Goal: Task Accomplishment & Management: Use online tool/utility

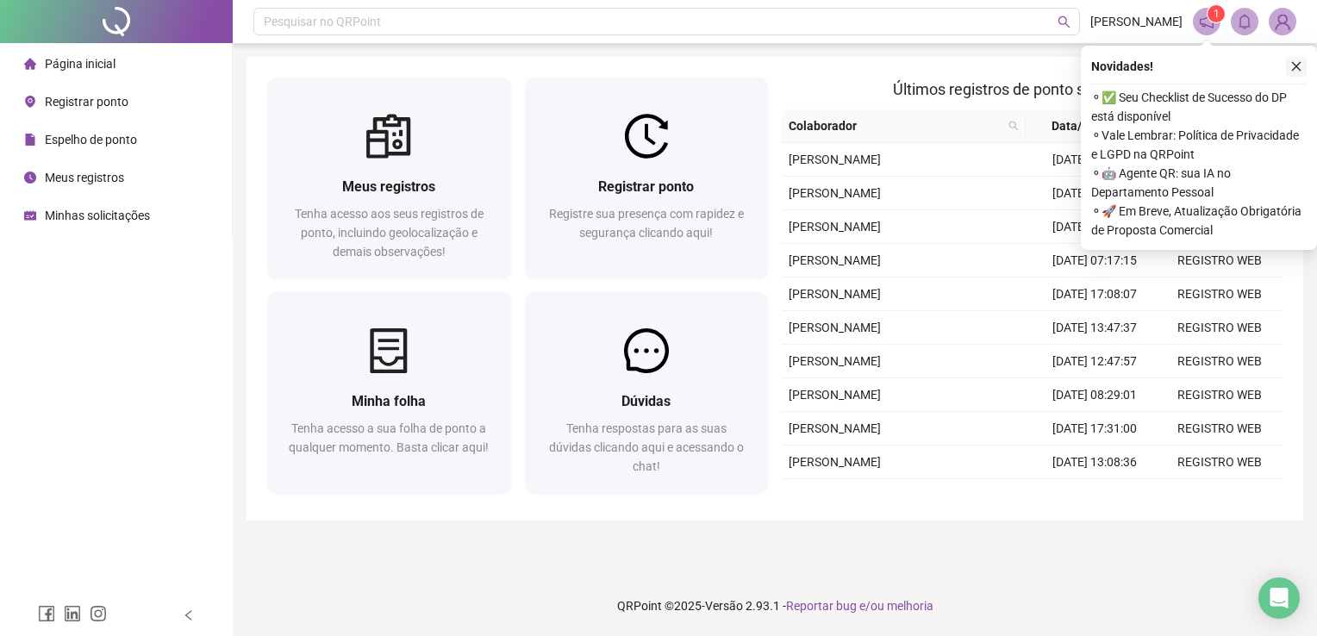
click at [1299, 69] on icon "close" at bounding box center [1296, 66] width 9 height 9
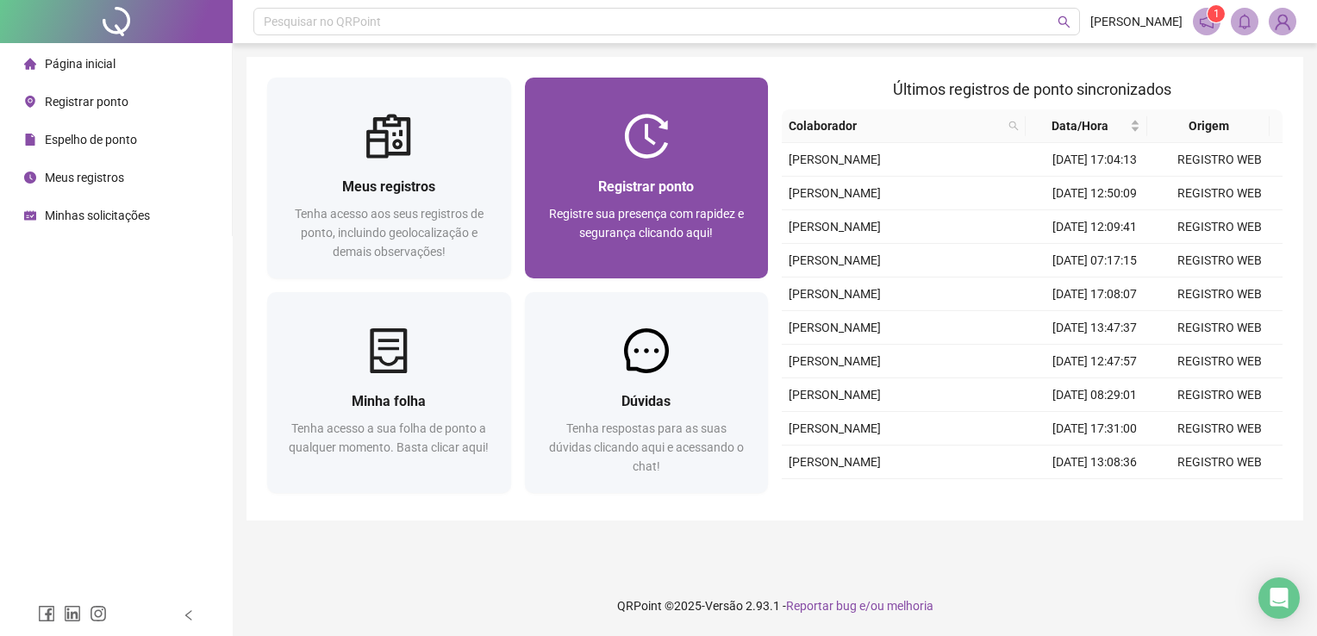
click at [696, 183] on div "Registrar ponto" at bounding box center [647, 187] width 203 height 22
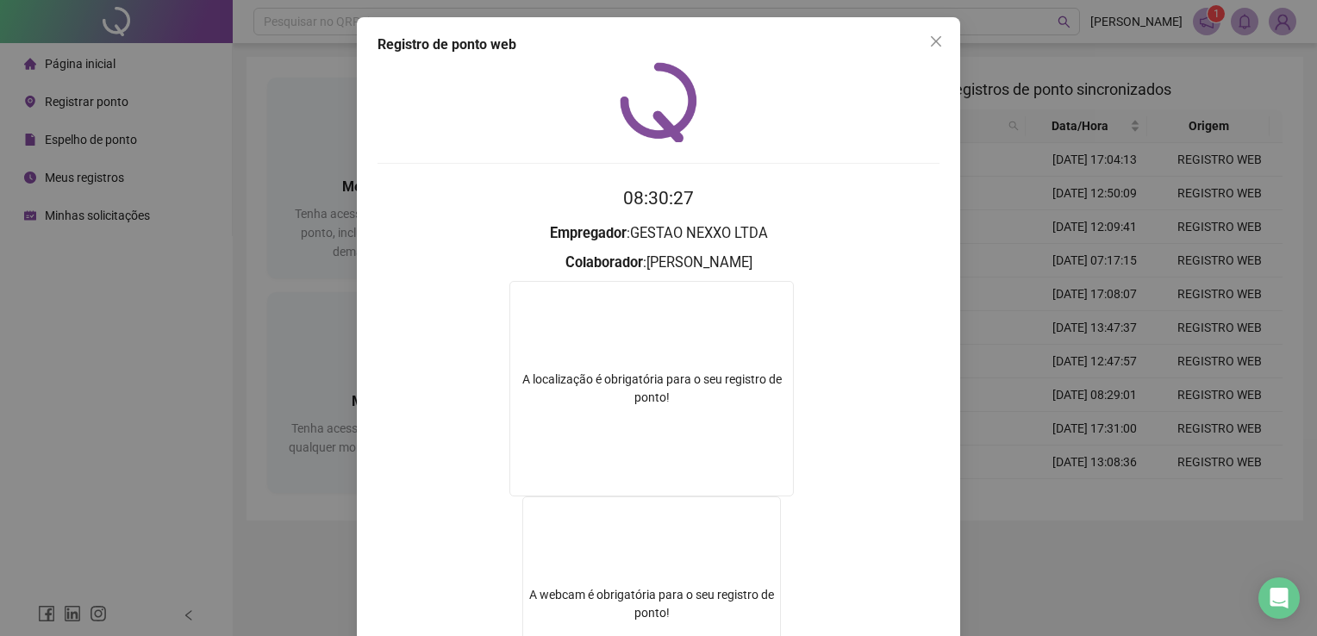
click at [937, 30] on button "Close" at bounding box center [936, 42] width 28 height 28
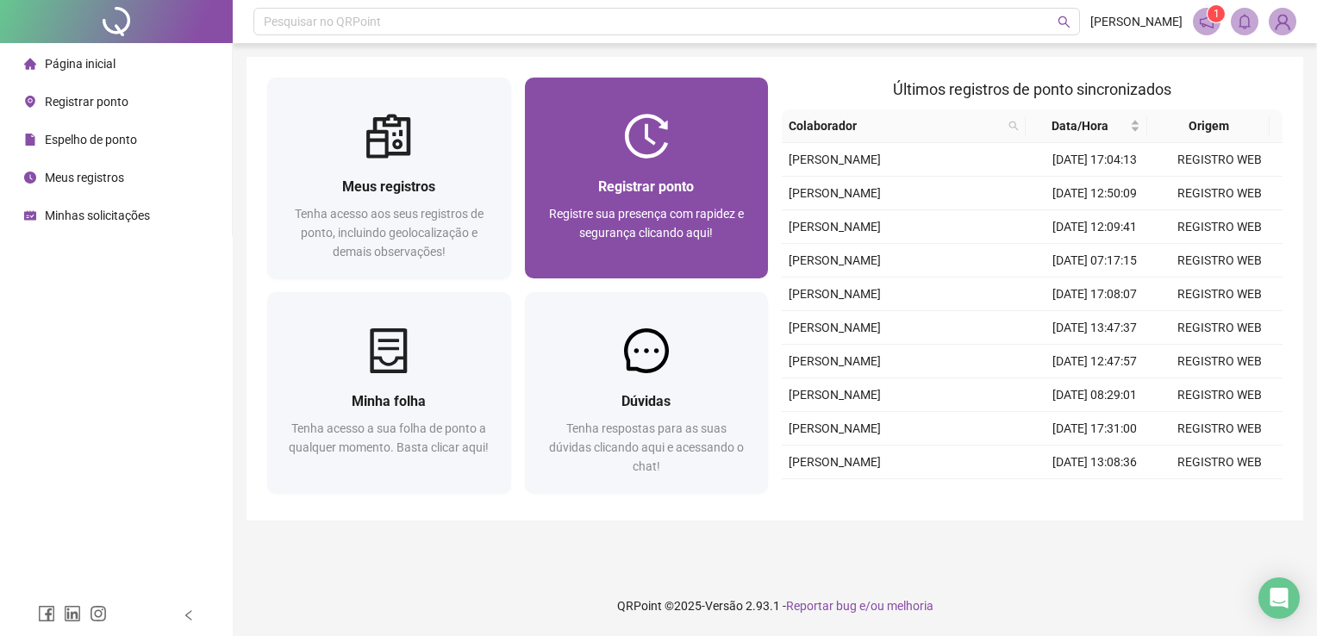
click at [645, 190] on span "Registrar ponto" at bounding box center [646, 186] width 96 height 16
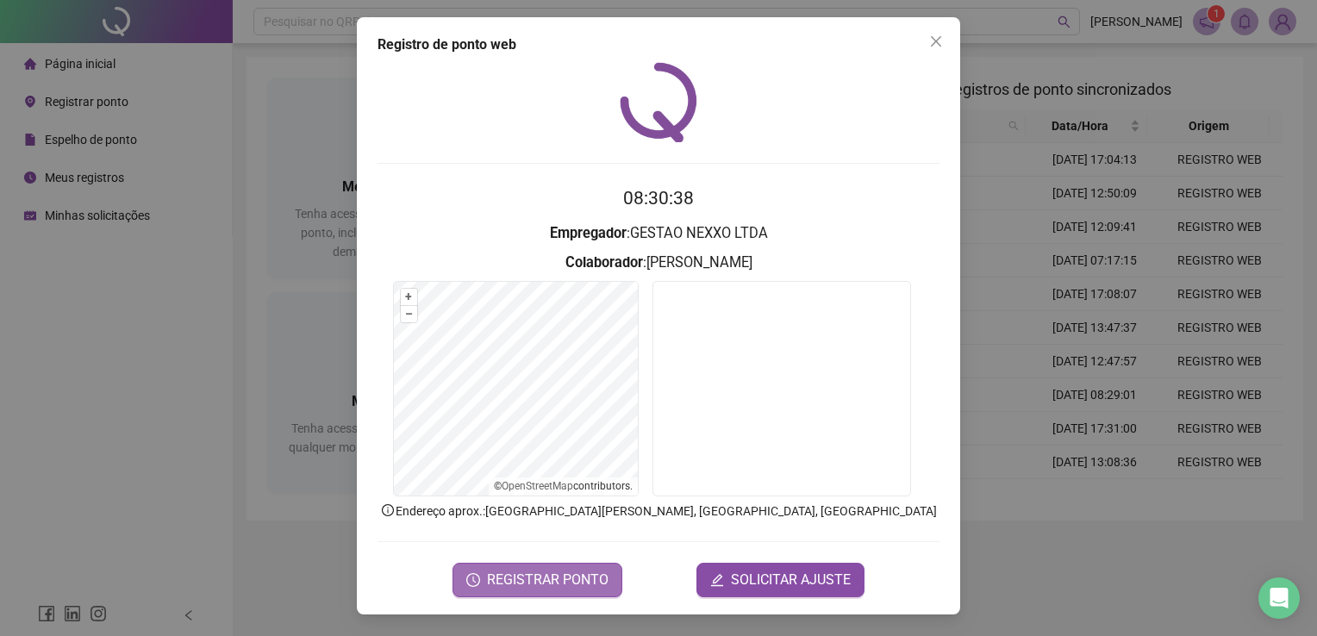
click at [565, 579] on span "REGISTRAR PONTO" at bounding box center [548, 580] width 122 height 21
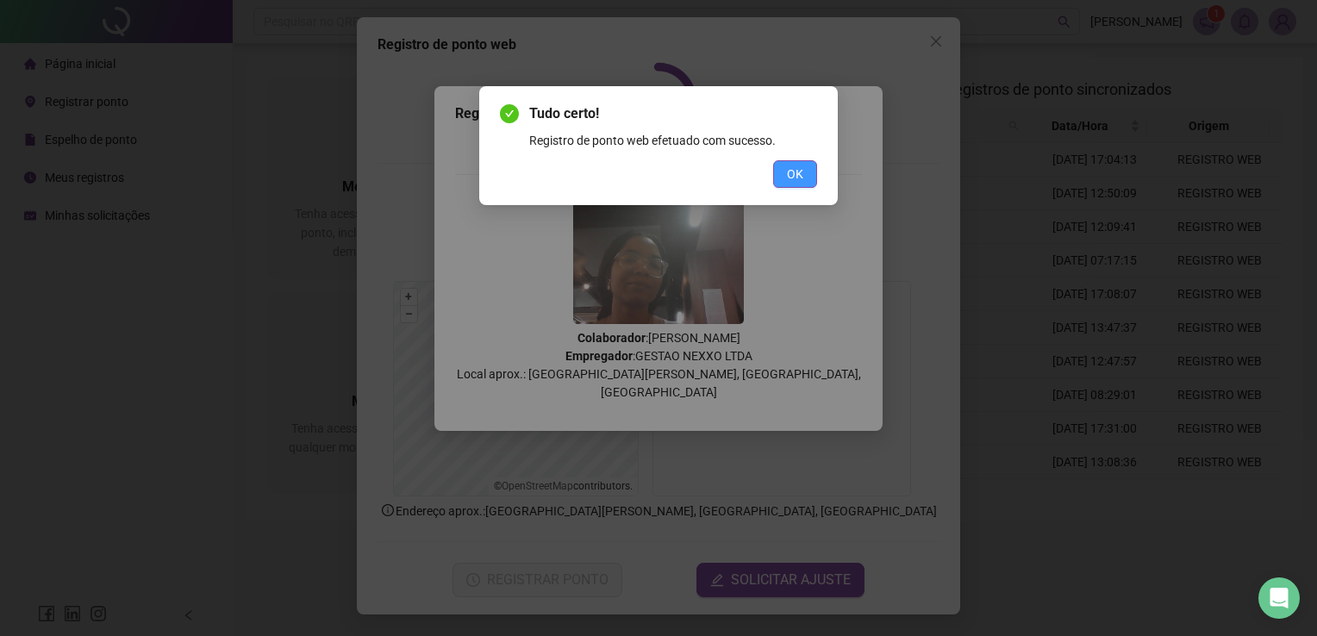
click at [804, 173] on button "OK" at bounding box center [795, 174] width 44 height 28
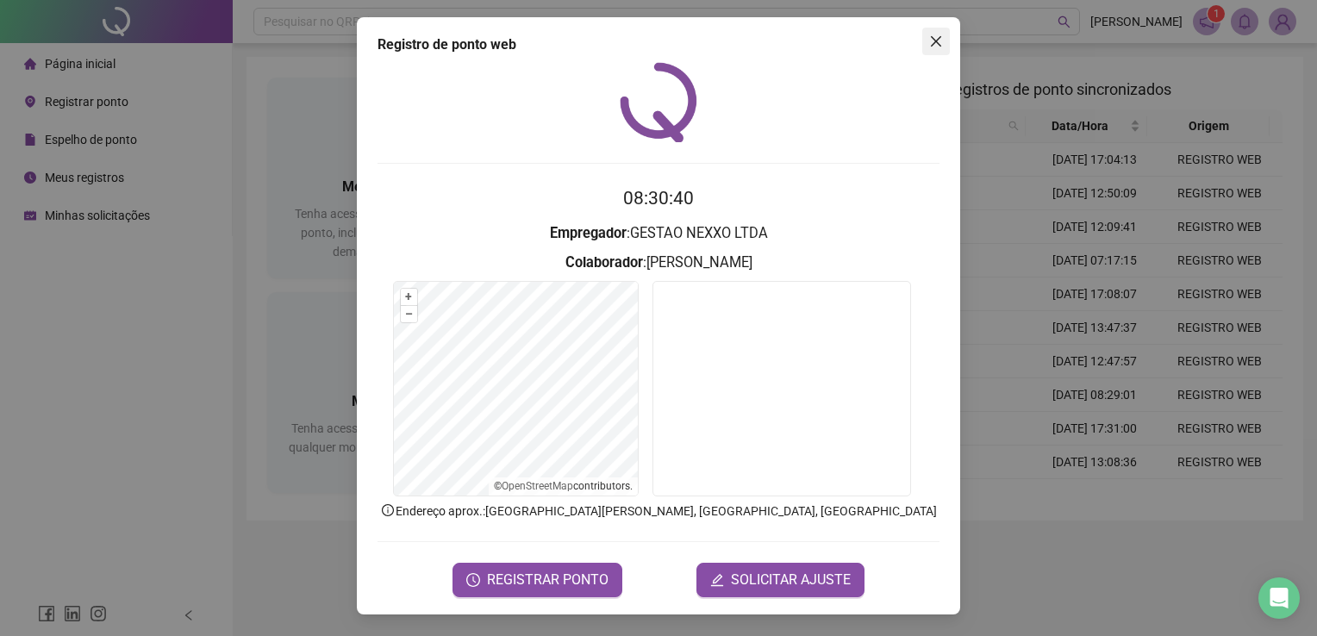
click at [932, 47] on icon "close" at bounding box center [936, 41] width 14 height 14
